Goal: Task Accomplishment & Management: Manage account settings

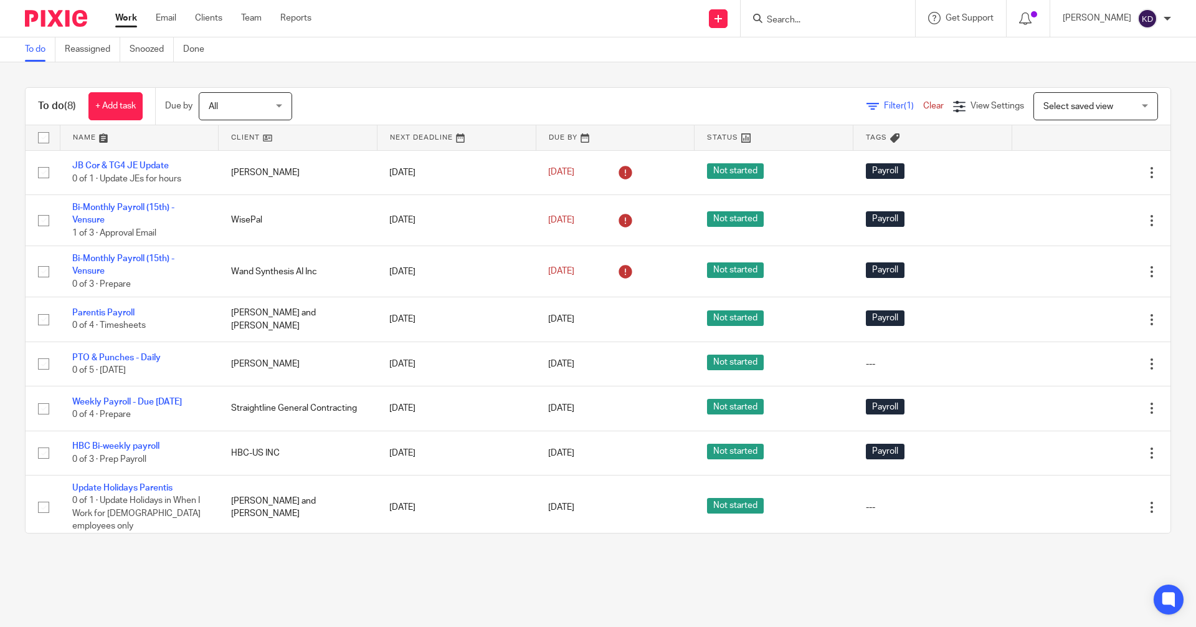
click at [252, 105] on span "All" at bounding box center [242, 106] width 66 height 26
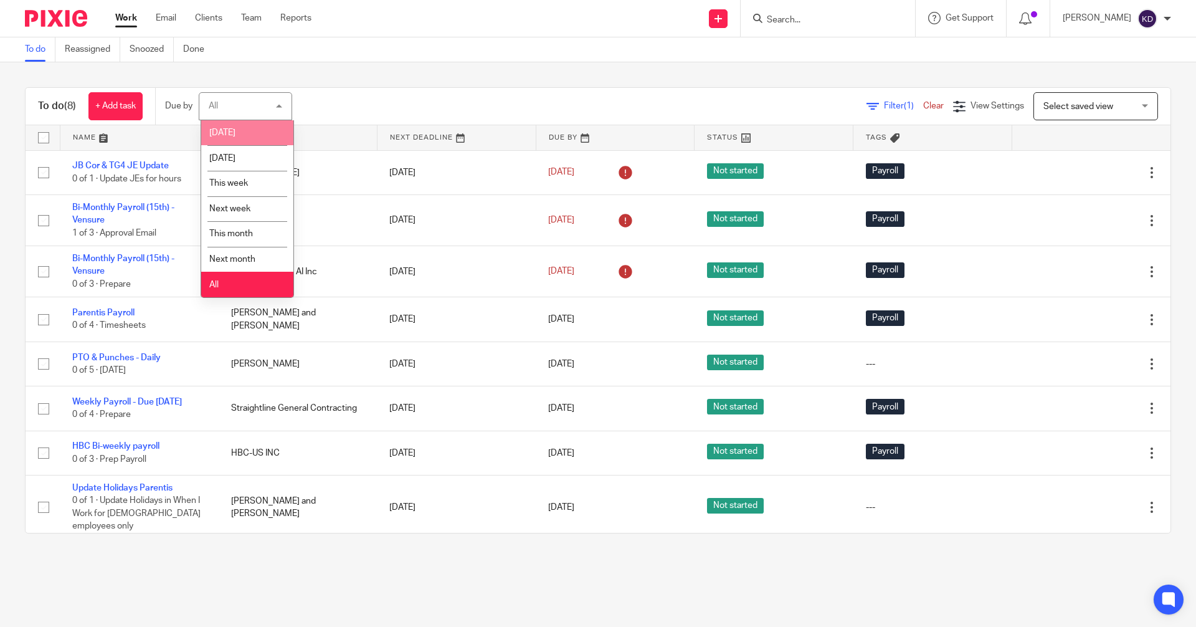
click at [239, 133] on li "[DATE]" at bounding box center [247, 133] width 92 height 26
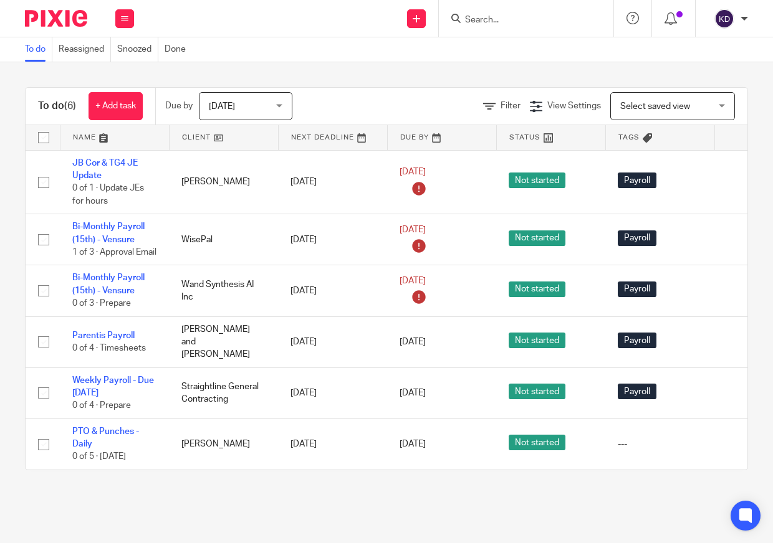
click at [577, 5] on div at bounding box center [526, 18] width 174 height 37
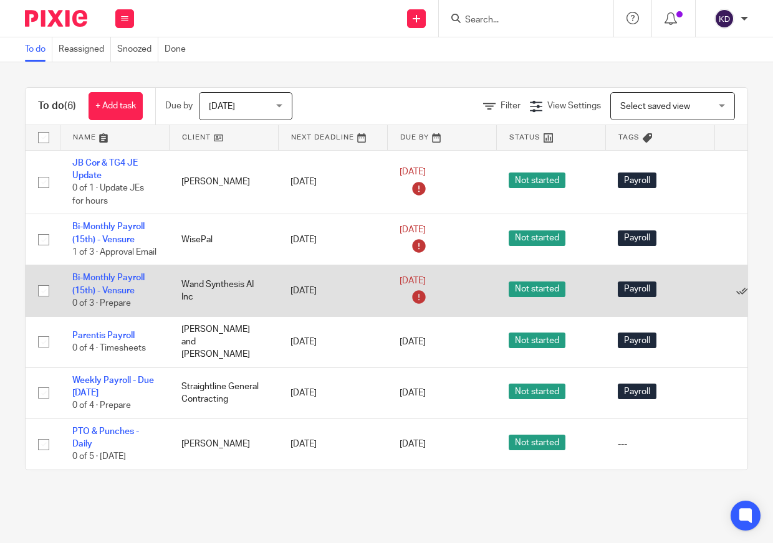
scroll to position [7, 0]
